Goal: Transaction & Acquisition: Purchase product/service

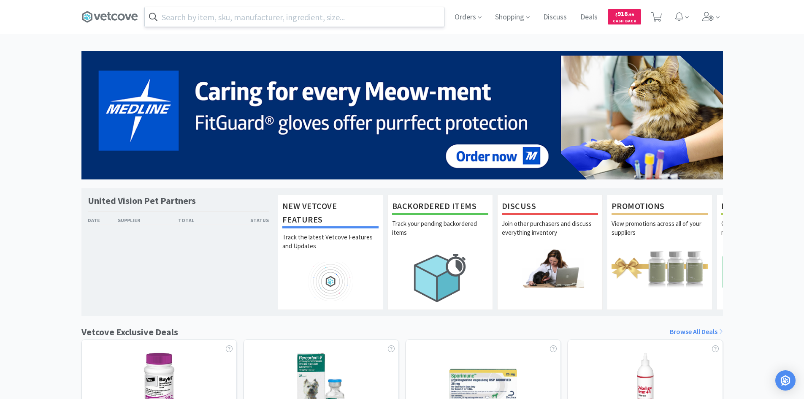
click at [239, 16] on input "text" at bounding box center [294, 16] width 299 height 19
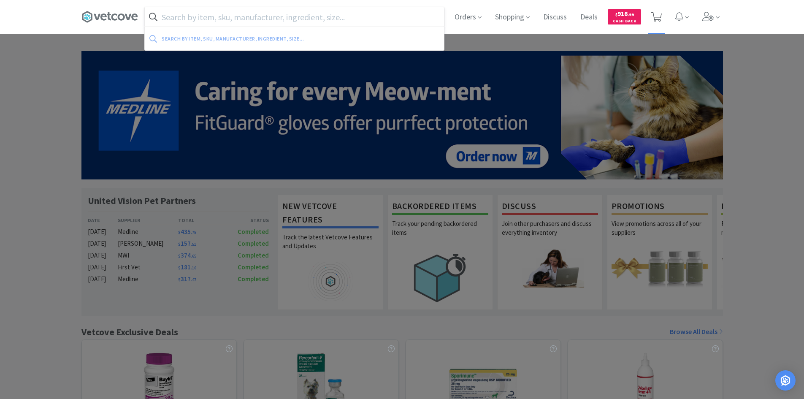
click at [658, 14] on icon at bounding box center [656, 16] width 11 height 9
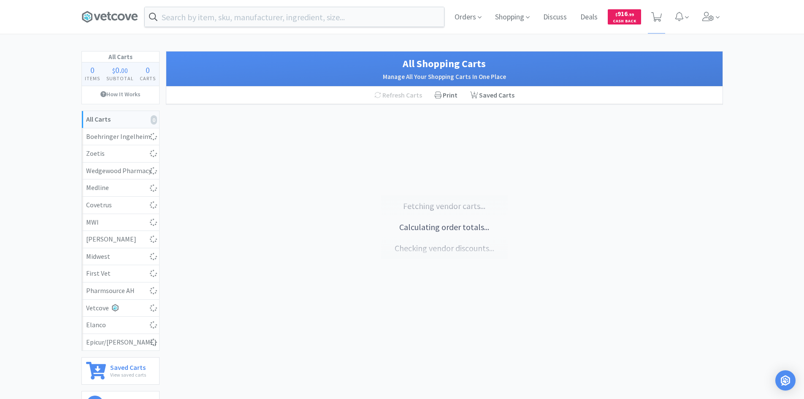
select select "20"
select select "1"
select select "10"
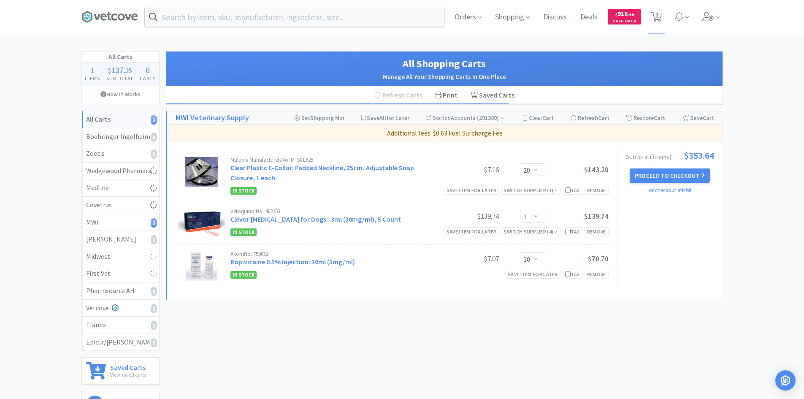
select select "2"
select select "20"
select select "6"
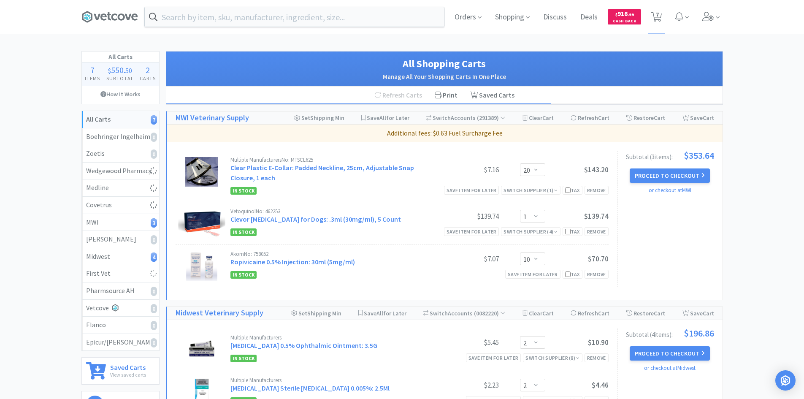
select select "2"
select select "100"
